Goal: Task Accomplishment & Management: Use online tool/utility

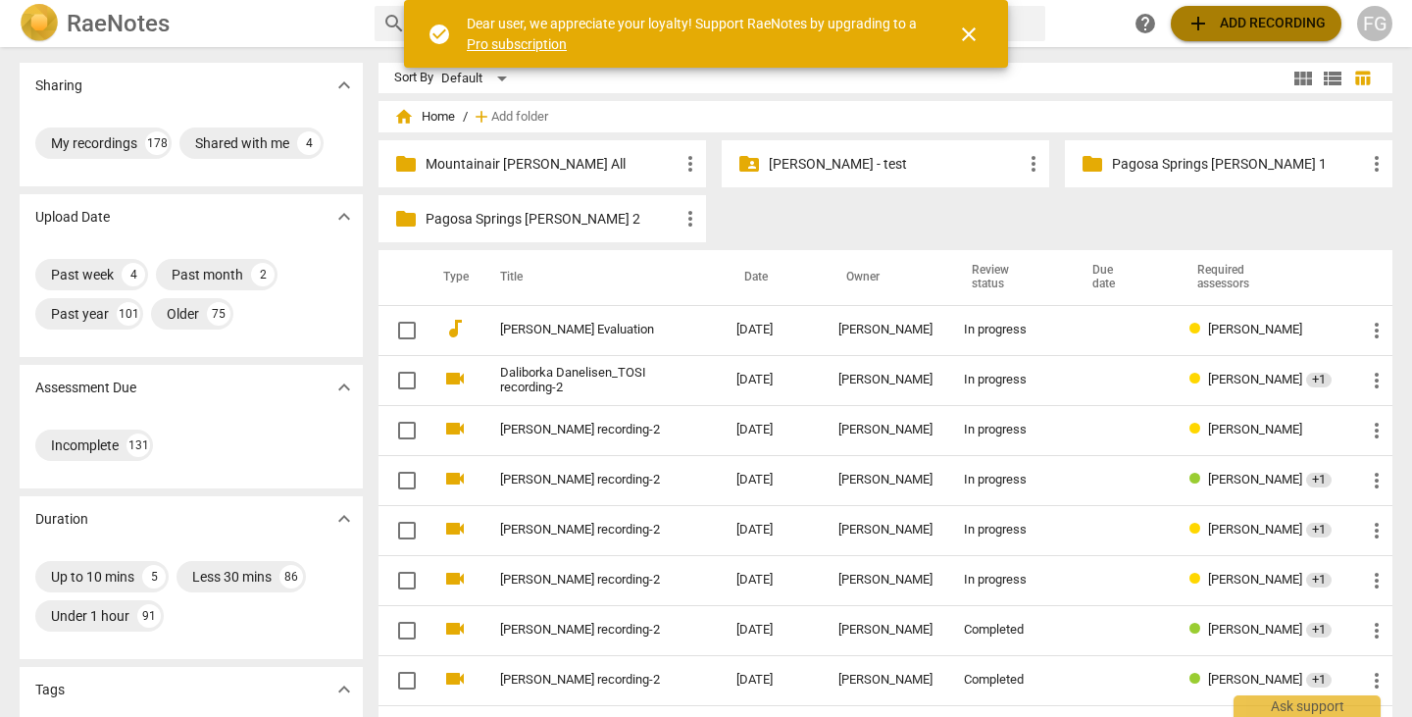
click at [1226, 20] on span "add Add recording" at bounding box center [1256, 24] width 139 height 24
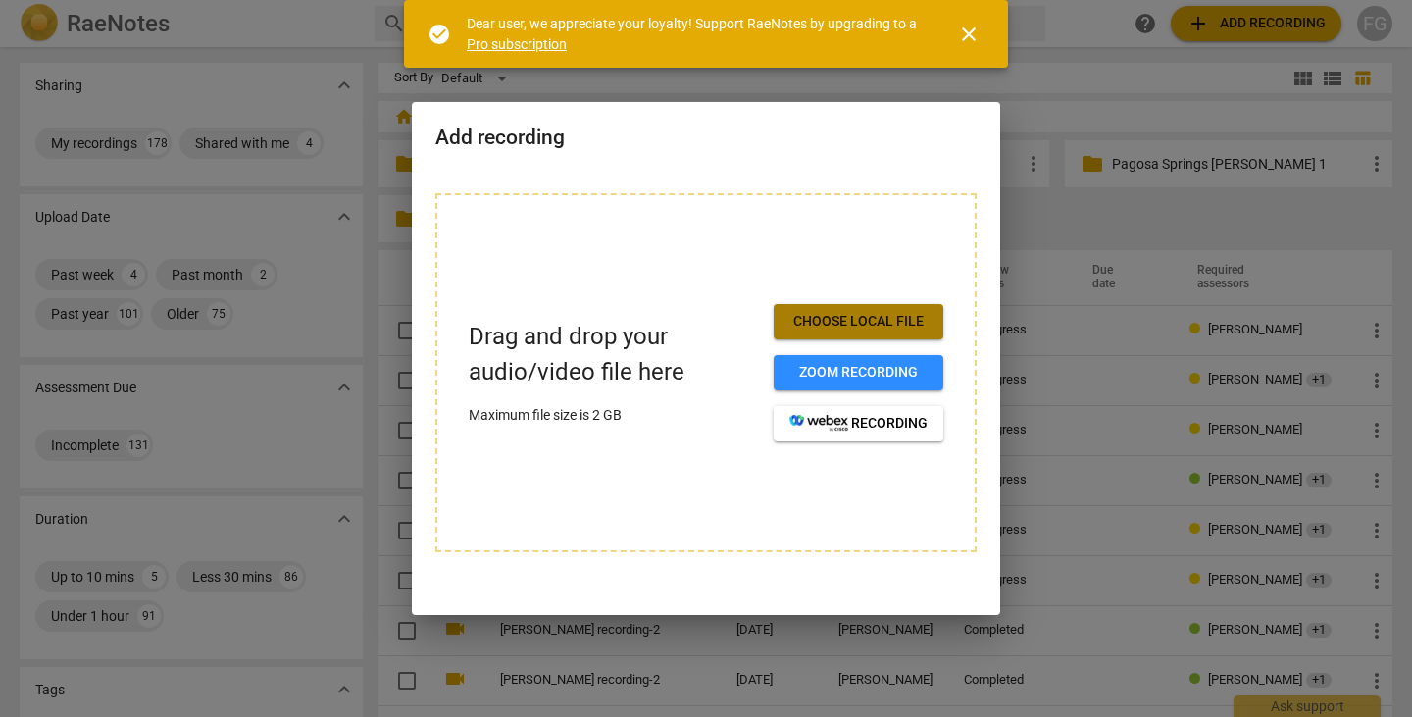
click at [864, 325] on span "Choose local file" at bounding box center [859, 322] width 138 height 20
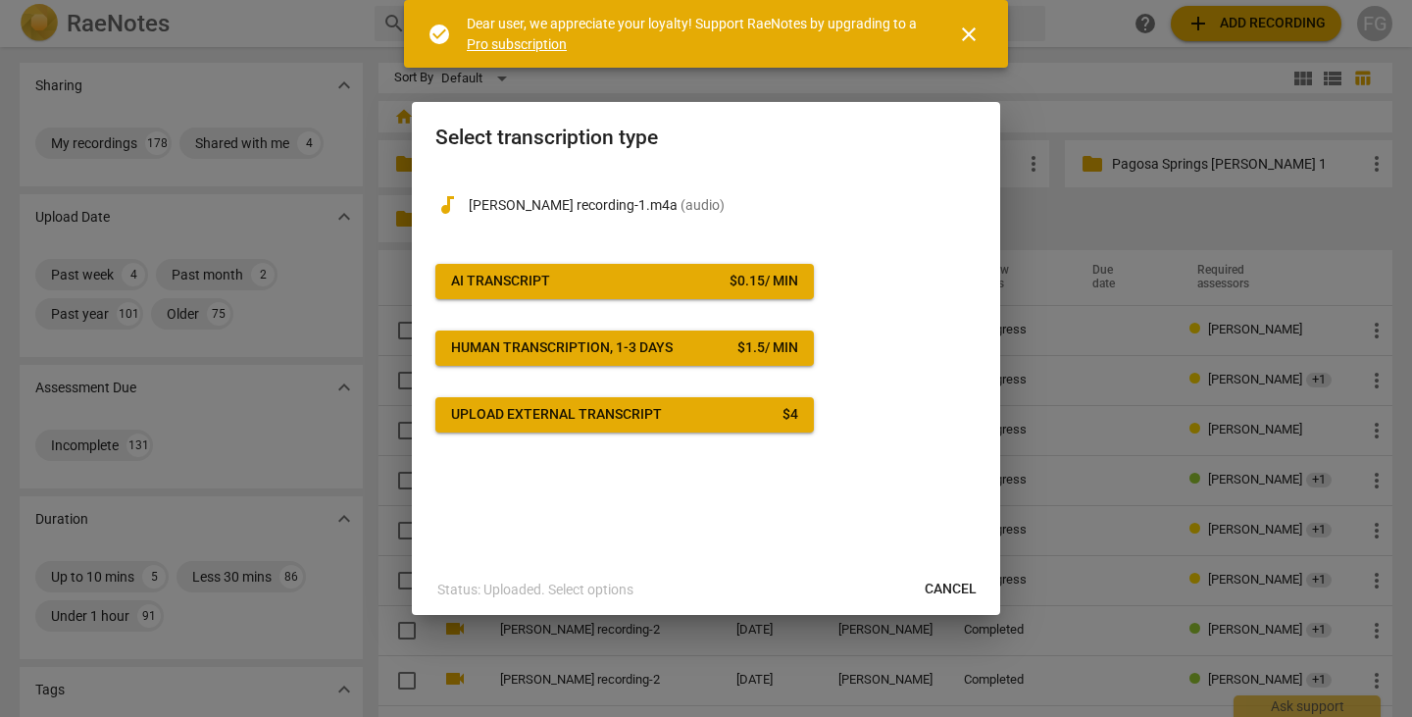
click at [717, 274] on span "AI Transcript $ 0.15 / min" at bounding box center [624, 282] width 347 height 20
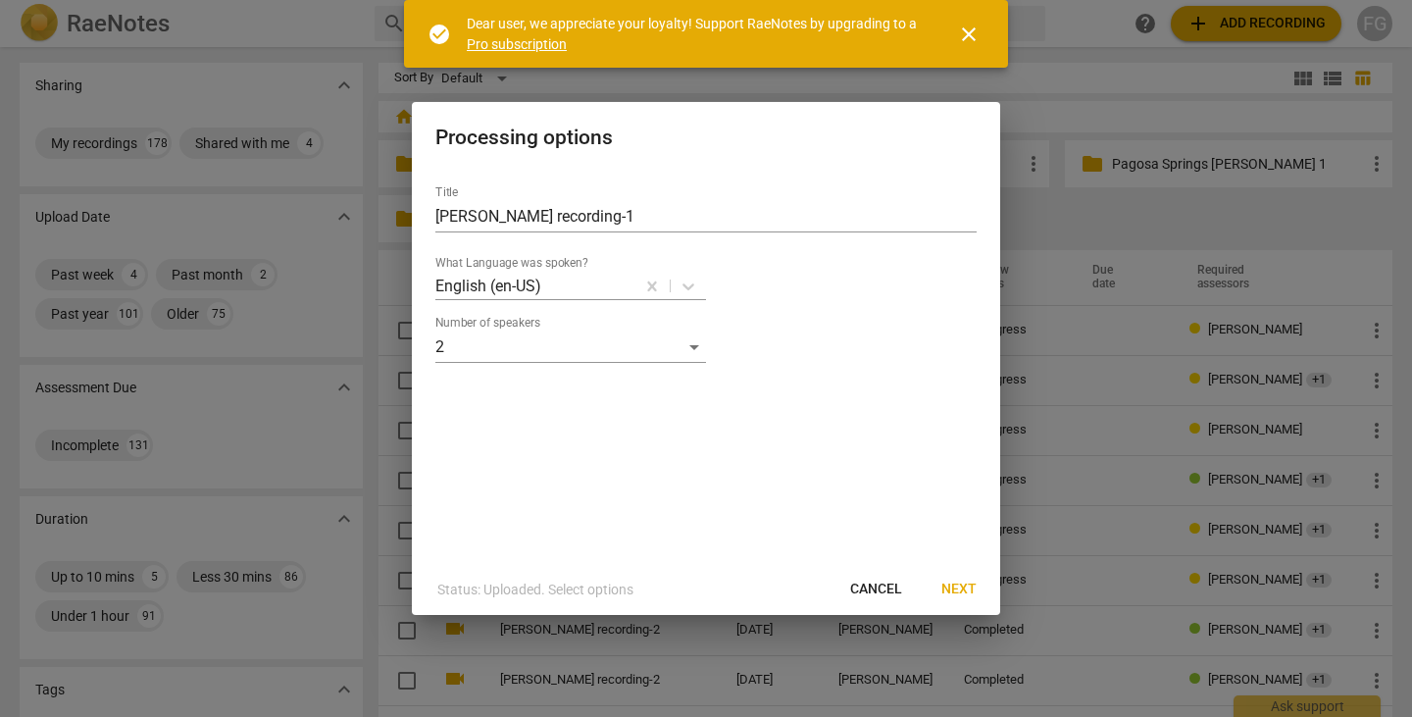
click at [961, 597] on span "Next" at bounding box center [959, 590] width 35 height 20
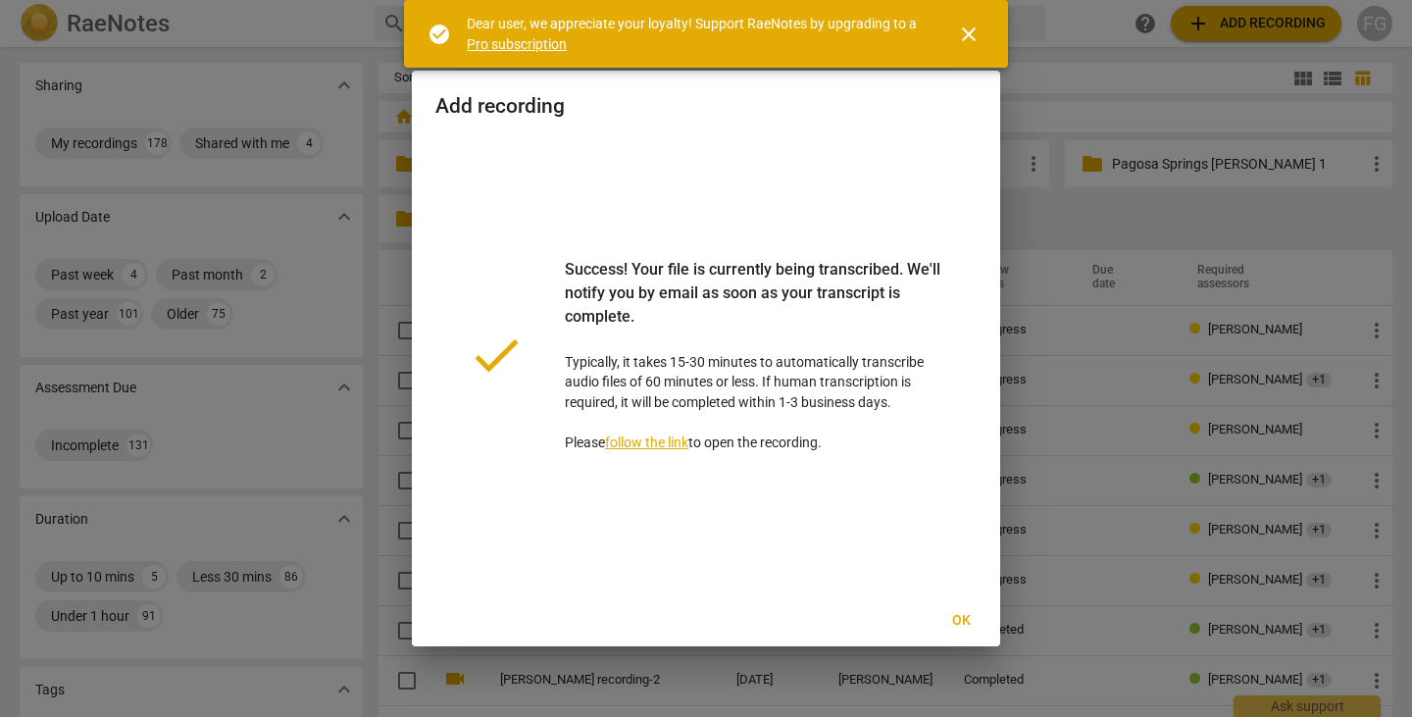
click at [961, 627] on span "Ok" at bounding box center [961, 621] width 31 height 20
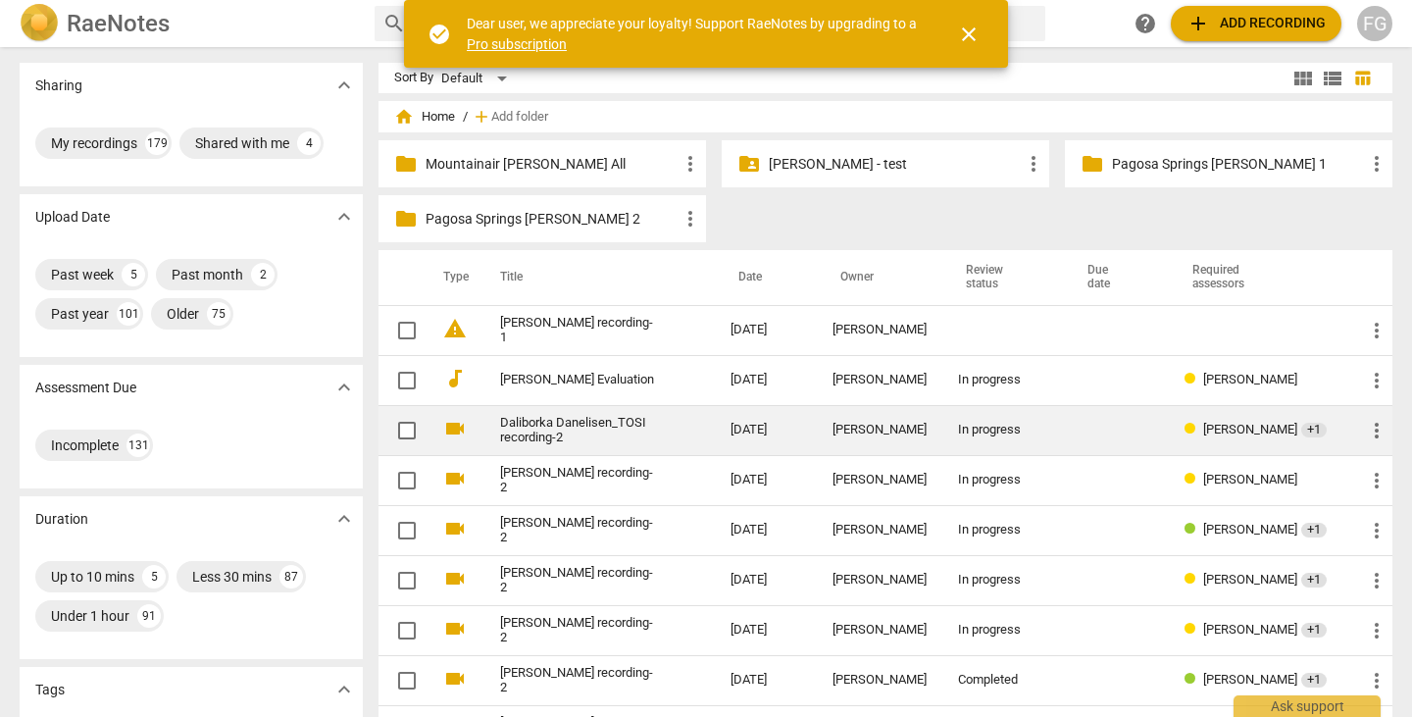
click at [535, 420] on link "Daliborka Danelisen_TOSI recording-2" at bounding box center [580, 430] width 160 height 29
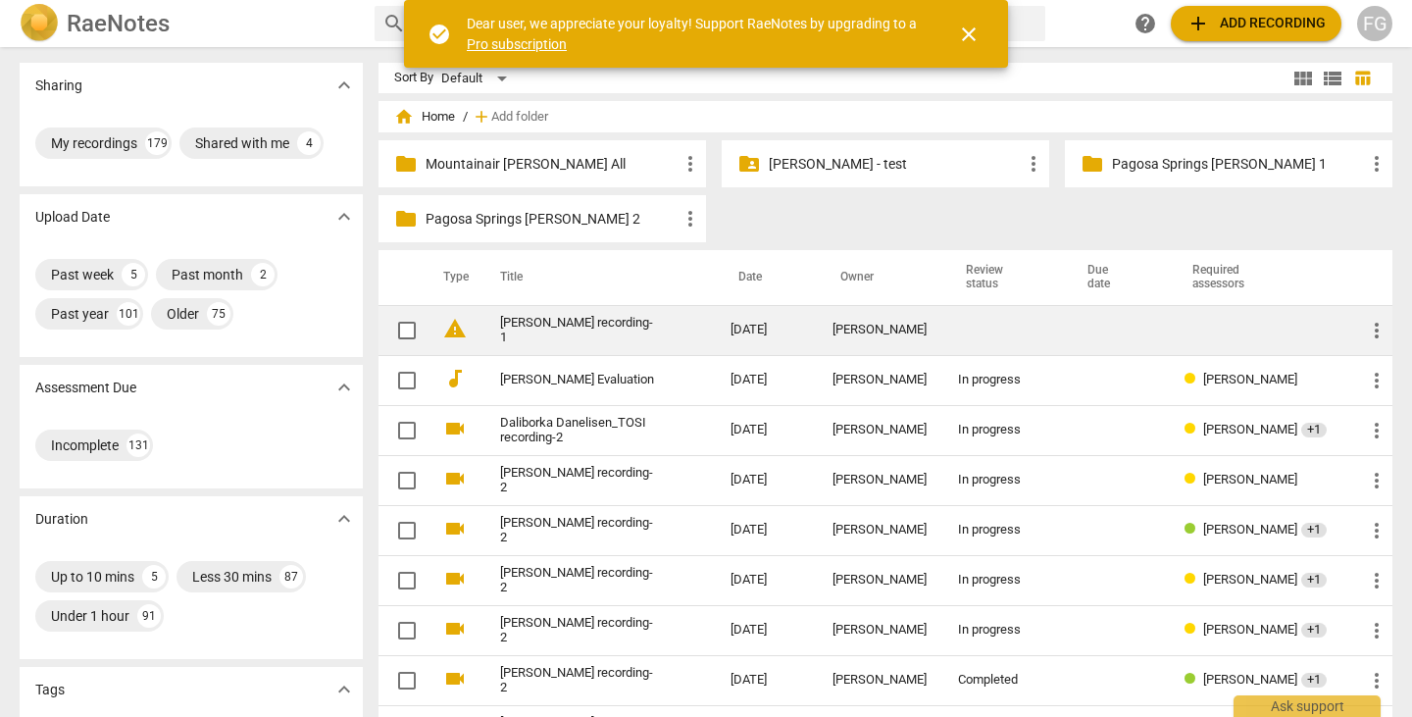
click at [593, 336] on link "[PERSON_NAME] recording-1" at bounding box center [580, 330] width 160 height 29
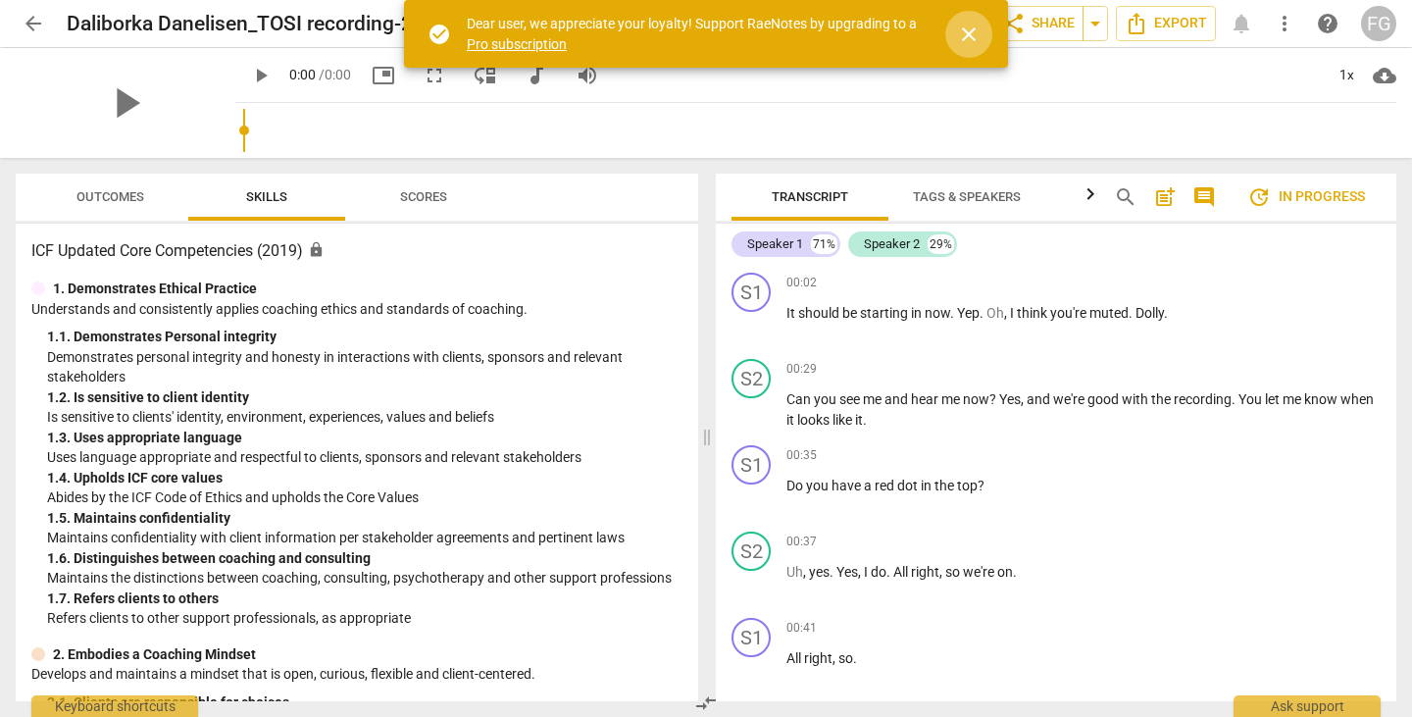
click at [966, 33] on span "close" at bounding box center [969, 35] width 24 height 24
